Goal: Task Accomplishment & Management: Use online tool/utility

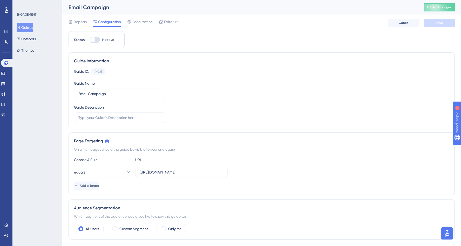
click at [32, 26] on button "Guides" at bounding box center [25, 27] width 16 height 9
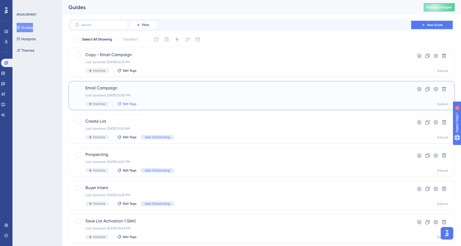
click at [123, 104] on span "Edit Tags" at bounding box center [129, 104] width 13 height 4
click at [123, 153] on div at bounding box center [123, 153] width 4 height 4
checkbox input "true"
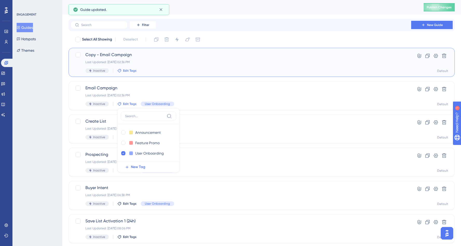
click at [125, 72] on span "Edit Tags" at bounding box center [129, 71] width 13 height 4
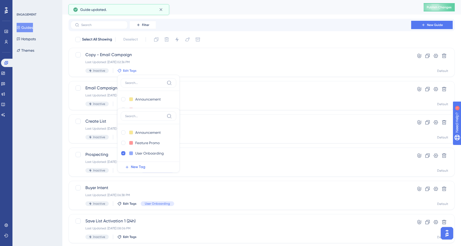
click at [232, 26] on div "Filter New Guide" at bounding box center [262, 25] width 382 height 8
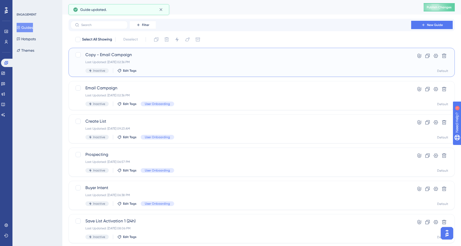
click at [125, 73] on div "Inactive Edit Tags" at bounding box center [240, 70] width 311 height 5
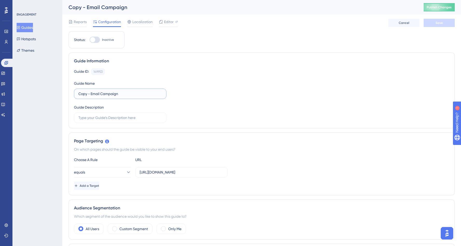
drag, startPoint x: 90, startPoint y: 94, endPoint x: 63, endPoint y: 93, distance: 27.3
click at [82, 94] on input "Email Campaign" at bounding box center [120, 94] width 84 height 6
type input "Direct Mail Campaign"
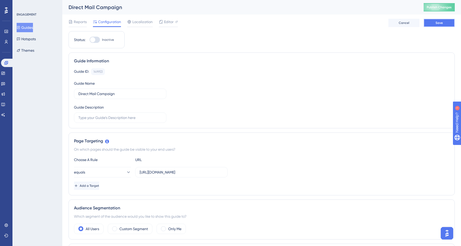
click at [443, 20] on button "Save" at bounding box center [438, 23] width 31 height 8
click at [32, 27] on button "Guides" at bounding box center [25, 27] width 16 height 9
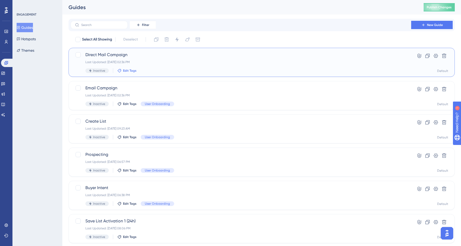
click at [124, 70] on span "Edit Tags" at bounding box center [129, 71] width 13 height 4
click at [121, 120] on div at bounding box center [123, 120] width 4 height 4
checkbox input "true"
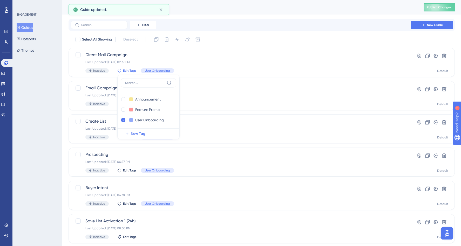
click at [228, 25] on div "Filter New Guide" at bounding box center [262, 25] width 382 height 8
click at [161, 9] on icon at bounding box center [160, 9] width 5 height 5
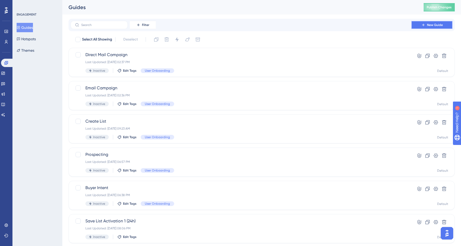
click at [428, 26] on span "New Guide" at bounding box center [435, 25] width 16 height 4
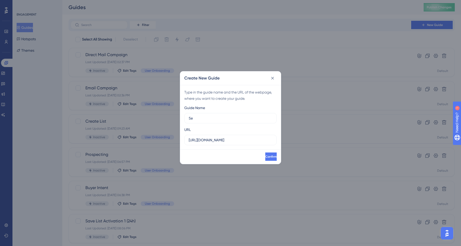
type input "S"
type input "New lead alerts"
click at [265, 155] on span "Confirm" at bounding box center [270, 156] width 11 height 4
